Goal: Transaction & Acquisition: Book appointment/travel/reservation

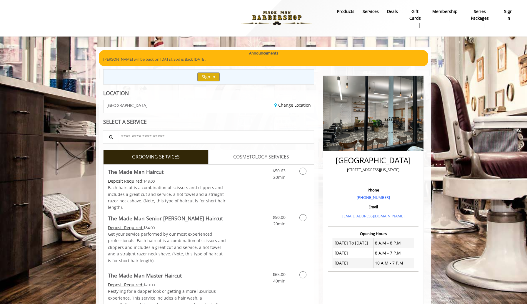
click at [221, 79] on div "Sign In" at bounding box center [208, 76] width 211 height 15
click at [212, 78] on button "Sign In" at bounding box center [209, 76] width 22 height 9
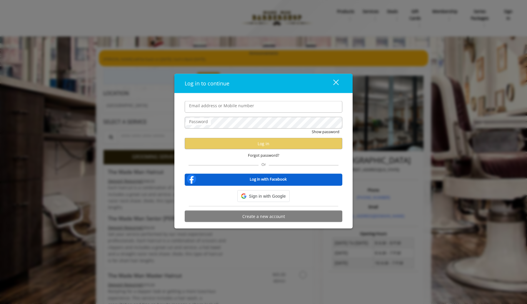
type input "**********"
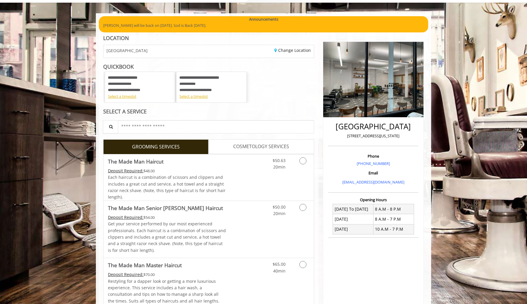
scroll to position [36, 0]
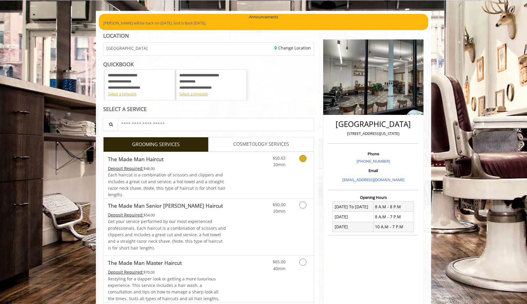
click at [298, 162] on link "Grooming services" at bounding box center [302, 160] width 15 height 16
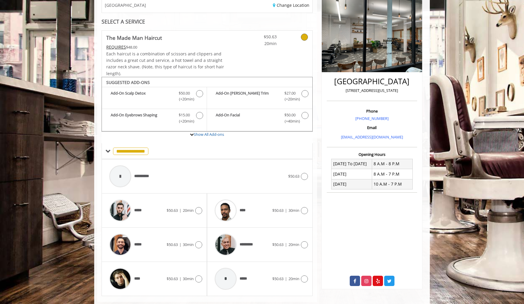
scroll to position [92, 0]
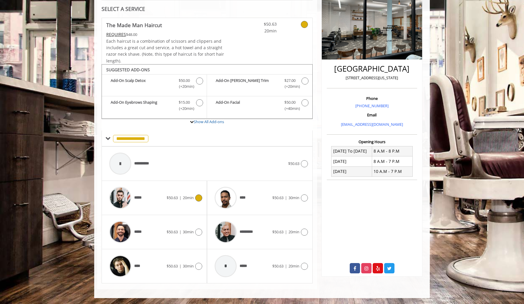
click at [194, 201] on div "***** $50.63 | 20min" at bounding box center [154, 198] width 96 height 28
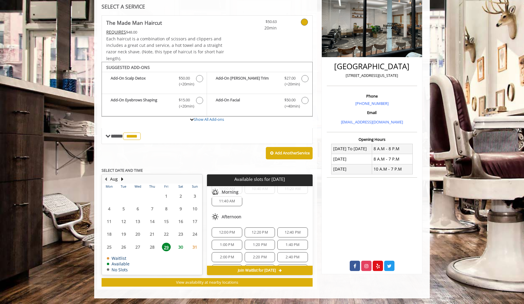
scroll to position [19, 0]
click at [285, 229] on span "12:40 PM" at bounding box center [293, 231] width 16 height 5
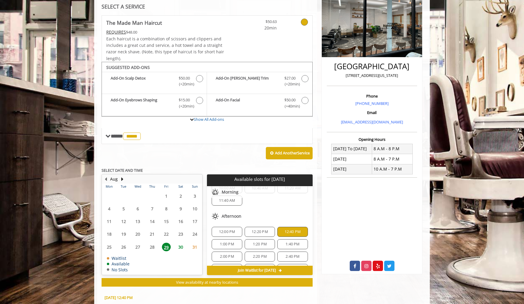
scroll to position [200, 0]
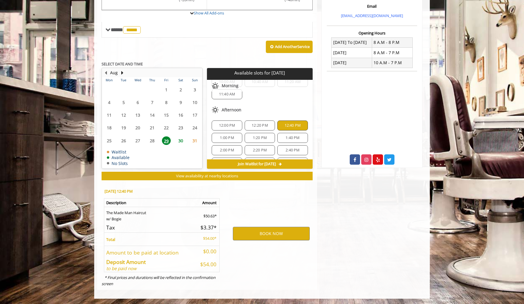
click at [262, 124] on span "12:20 PM" at bounding box center [260, 125] width 16 height 5
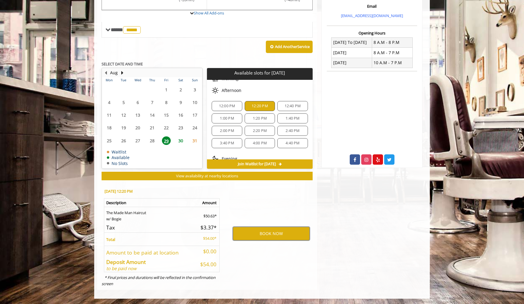
scroll to position [39, 0]
click at [261, 235] on button "BOOK NOW" at bounding box center [271, 234] width 77 height 14
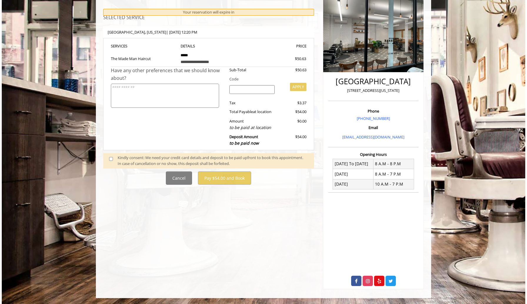
scroll to position [0, 0]
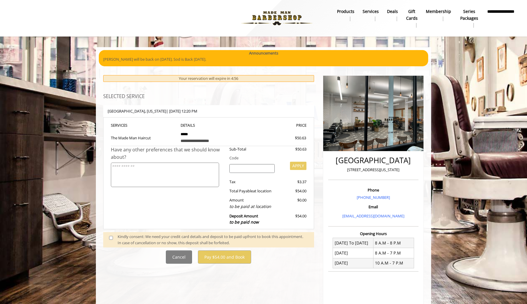
click at [110, 240] on span at bounding box center [113, 239] width 17 height 12
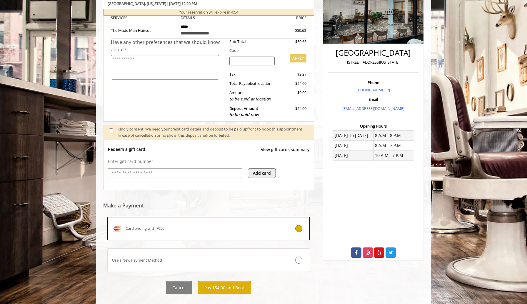
scroll to position [107, 0]
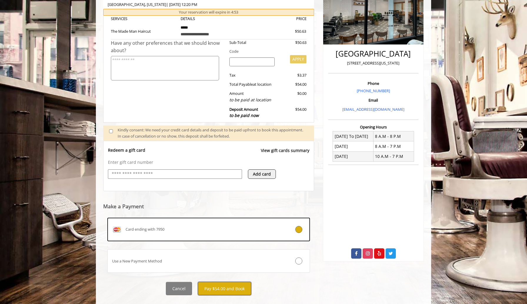
click at [220, 287] on button "Pay $54.00 and Book" at bounding box center [224, 288] width 53 height 13
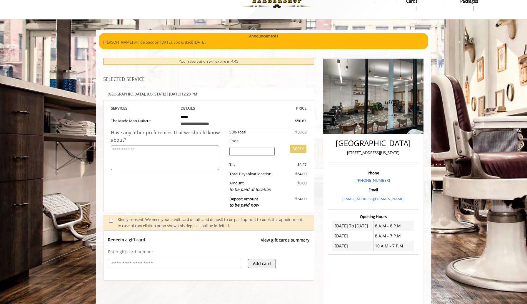
scroll to position [16, 0]
